Goal: Task Accomplishment & Management: Manage account settings

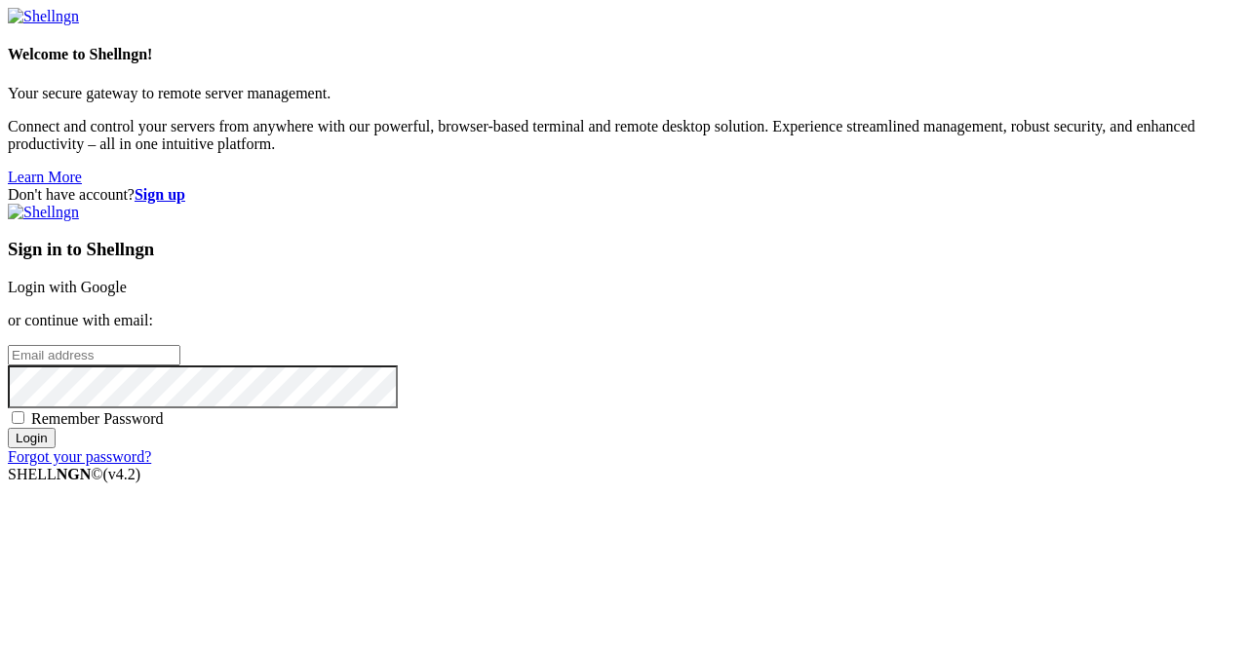
click at [127, 279] on link "Login with Google" at bounding box center [67, 287] width 119 height 17
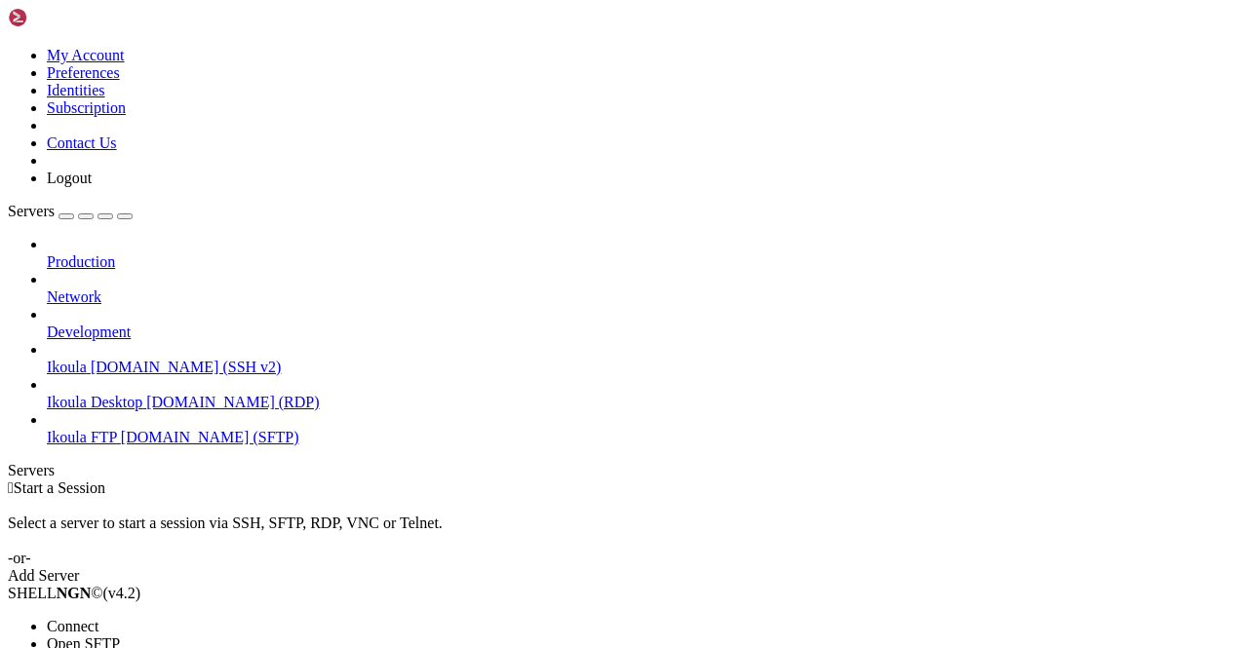
click at [98, 618] on span "Connect" at bounding box center [73, 626] width 52 height 17
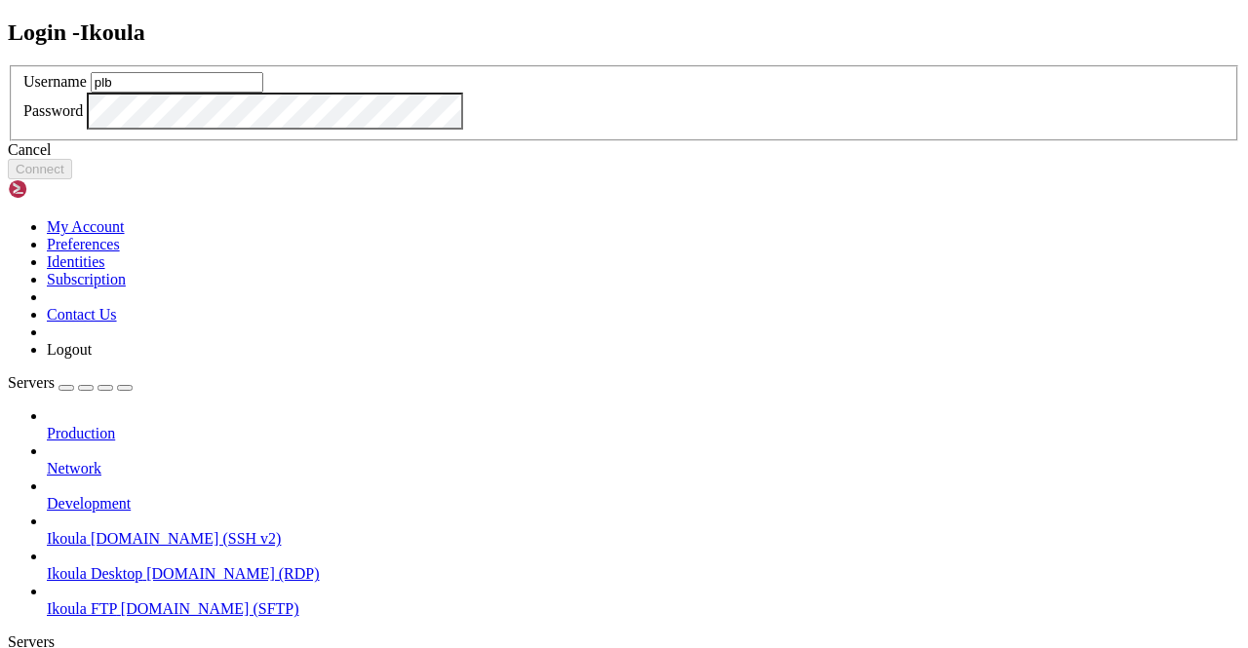
type input "plb"
click button "Connect" at bounding box center [40, 169] width 64 height 20
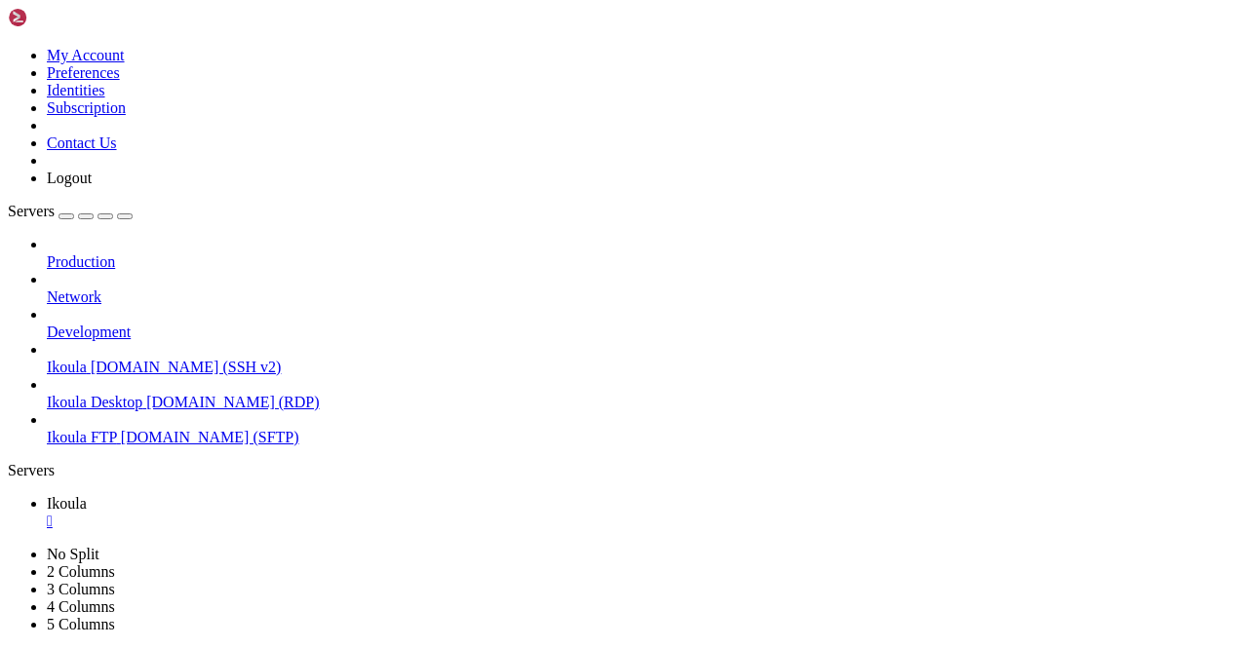
scroll to position [3183, 0]
drag, startPoint x: 305, startPoint y: 1153, endPoint x: 414, endPoint y: 1164, distance: 109.8
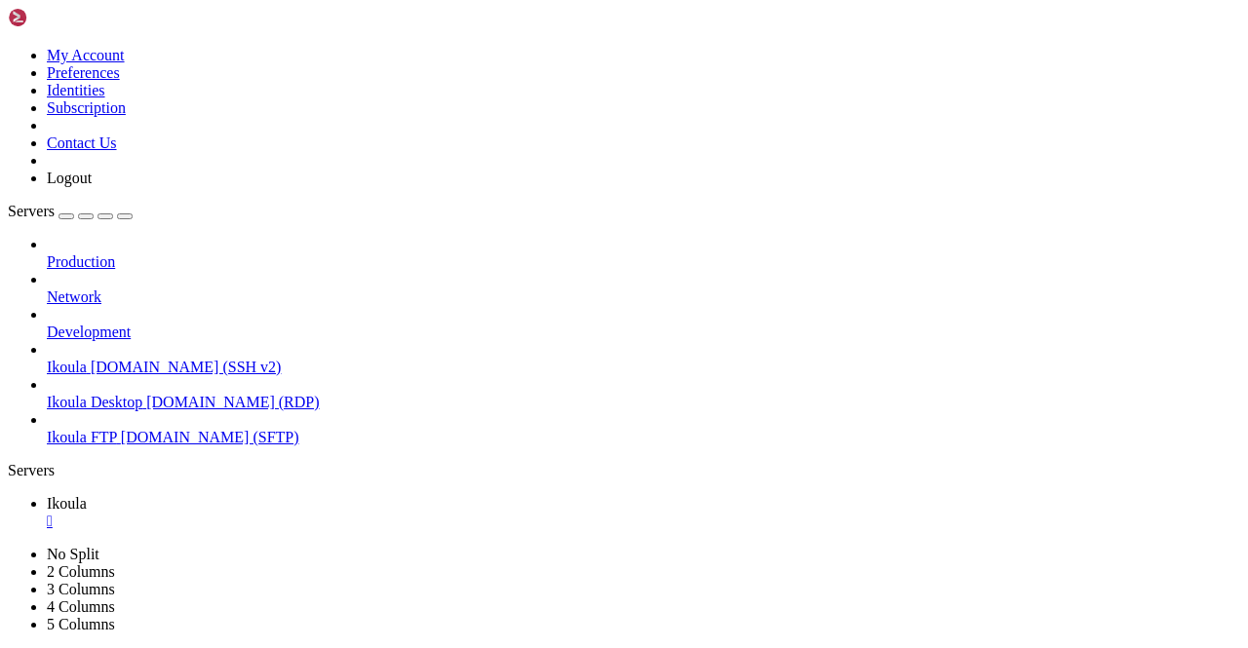
drag, startPoint x: 205, startPoint y: 1334, endPoint x: 16, endPoint y: 1093, distance: 306.3
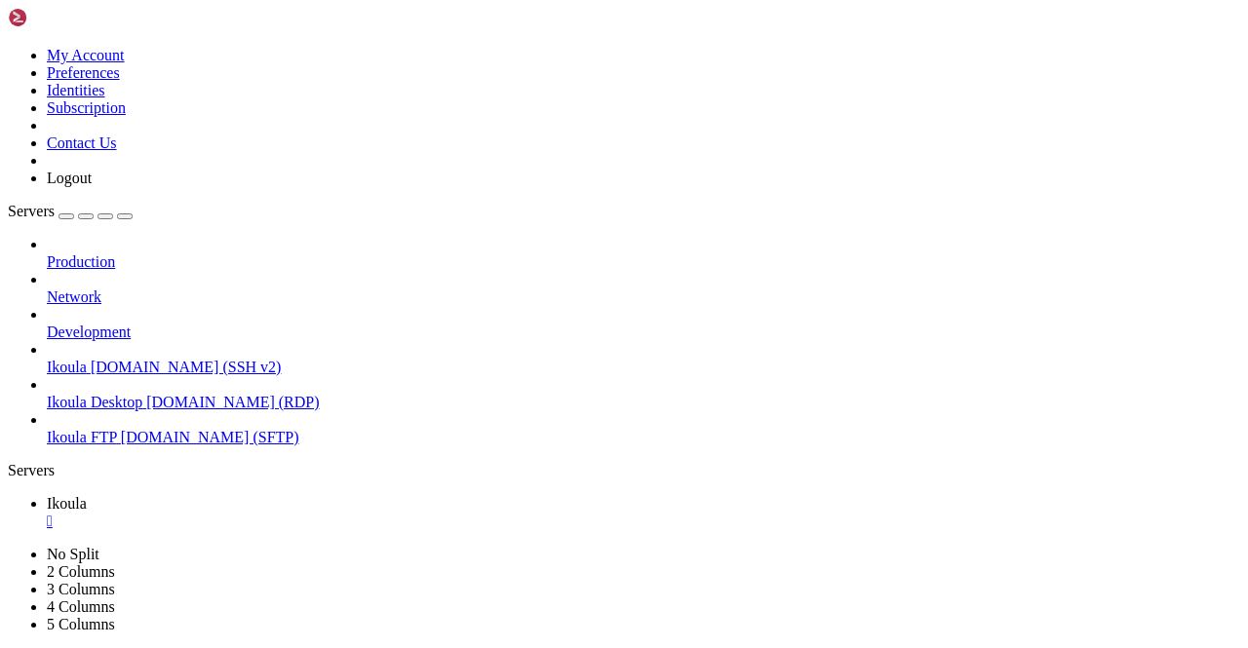
copy div "import { createRouter, createWebHistory } from '@ionic/vue-router'; import { Ro…"
drag, startPoint x: 34, startPoint y: 887, endPoint x: 480, endPoint y: 1012, distance: 462.8
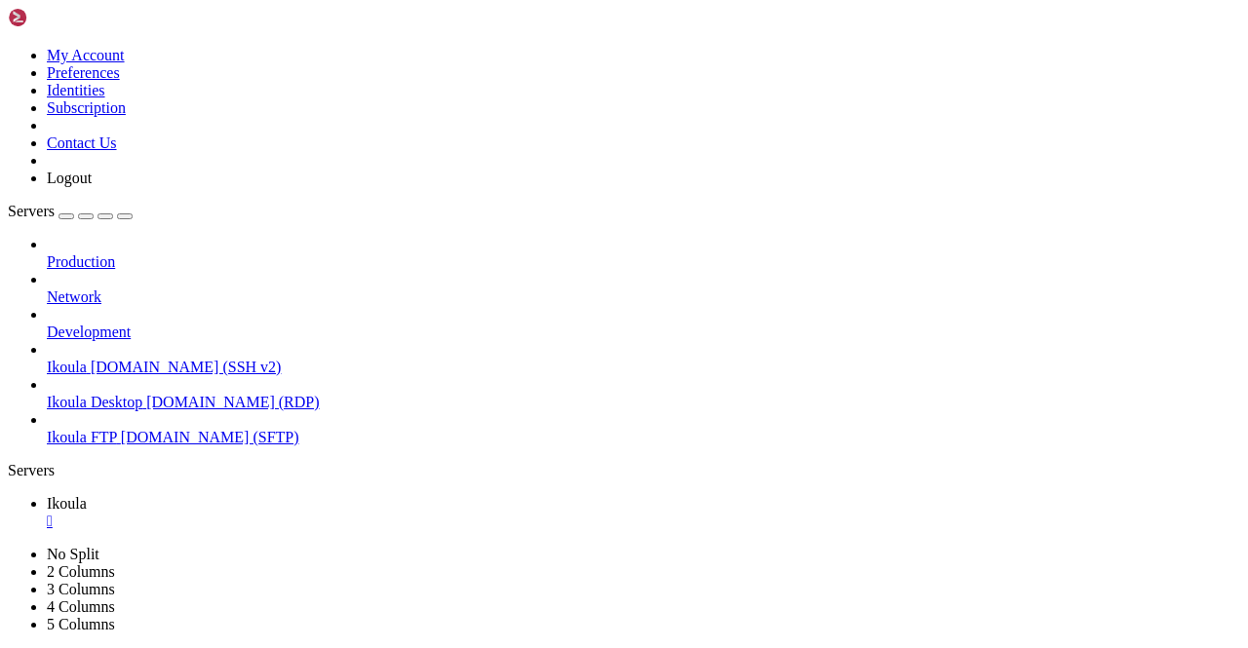
scroll to position [6880, 0]
drag, startPoint x: 298, startPoint y: 1353, endPoint x: 745, endPoint y: 1334, distance: 447.0
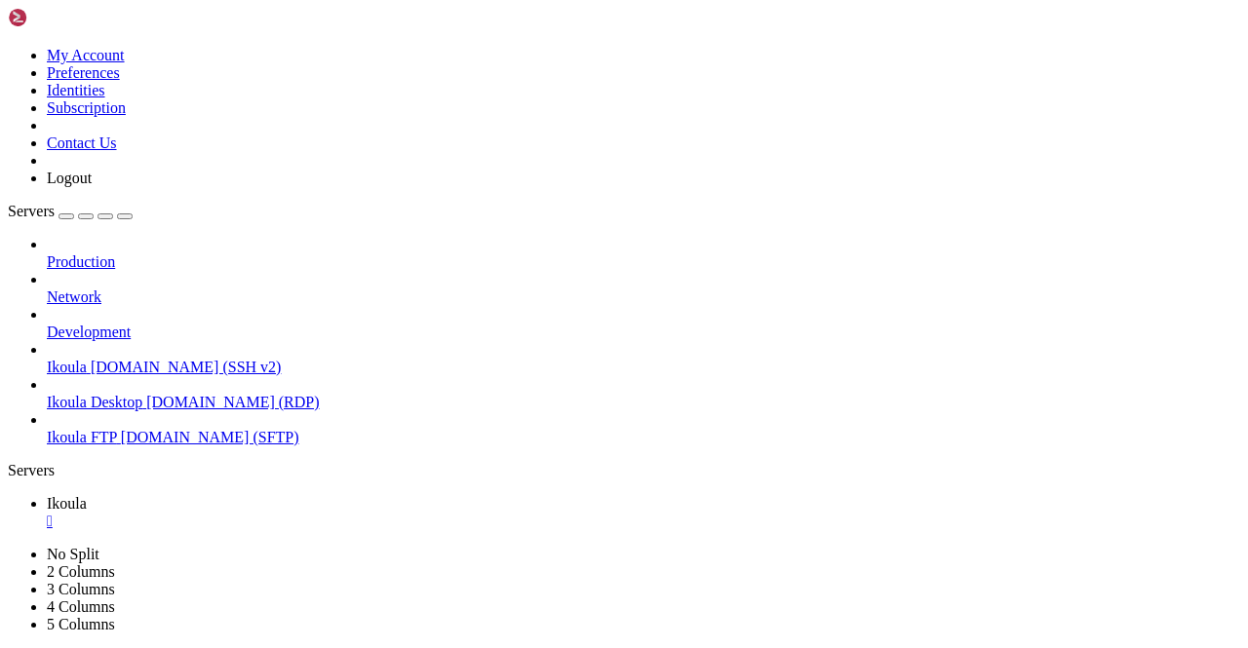
scroll to position [33205, 0]
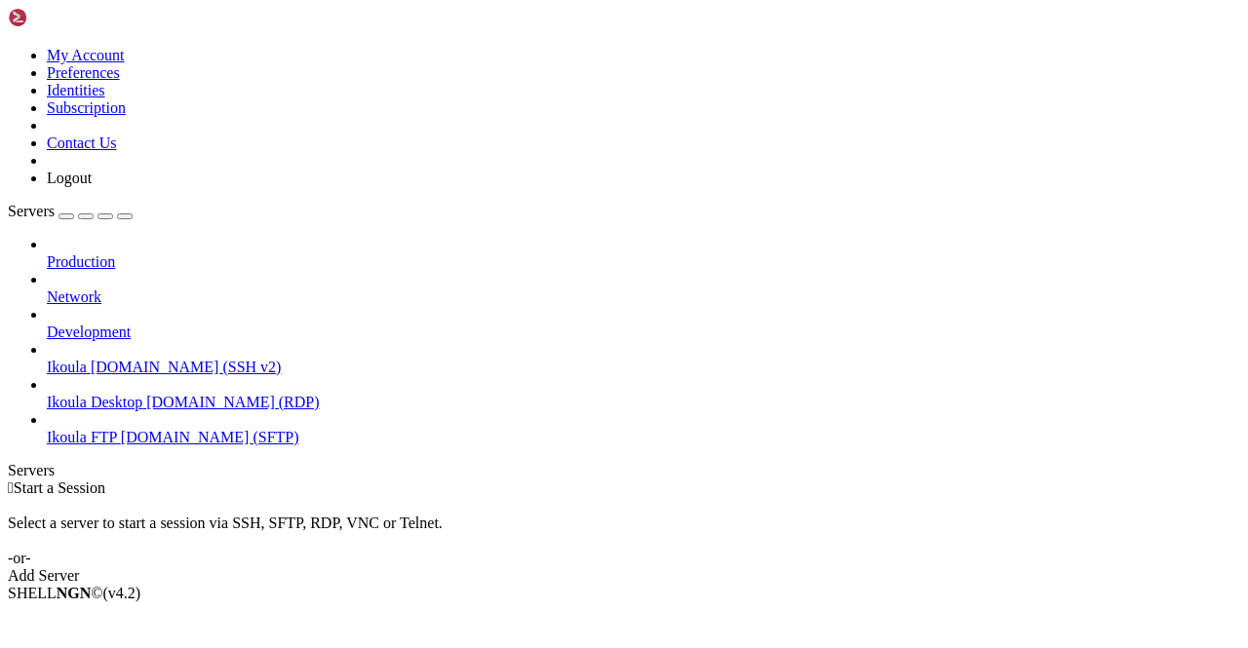
click at [73, 17] on img at bounding box center [64, 18] width 112 height 20
click at [8, 47] on icon at bounding box center [8, 47] width 0 height 0
click at [125, 53] on link "My Account" at bounding box center [86, 55] width 78 height 17
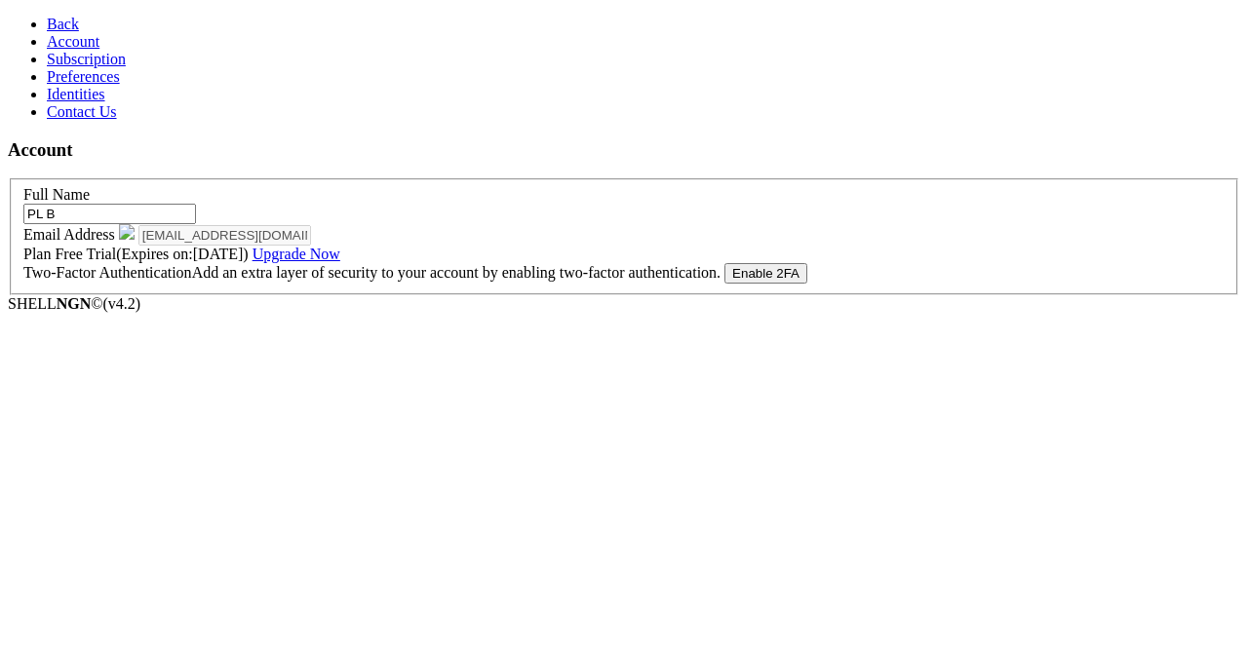
click at [59, 67] on span "Subscription" at bounding box center [86, 59] width 79 height 17
